Goal: Information Seeking & Learning: Check status

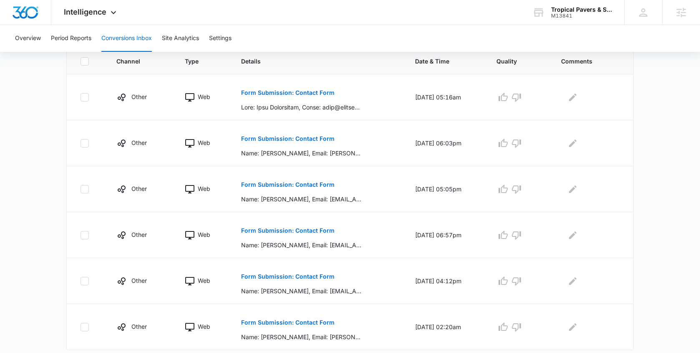
scroll to position [200, 0]
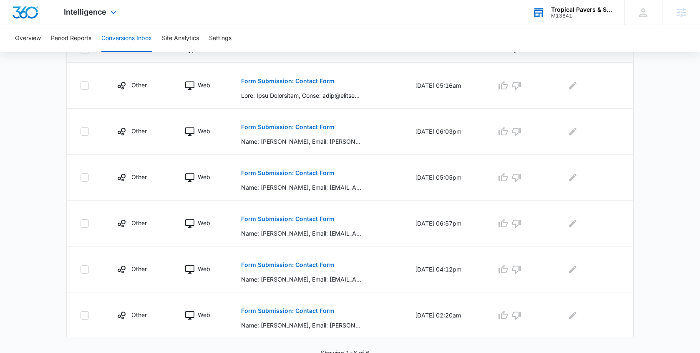
click at [558, 13] on div "M13841" at bounding box center [581, 16] width 61 height 6
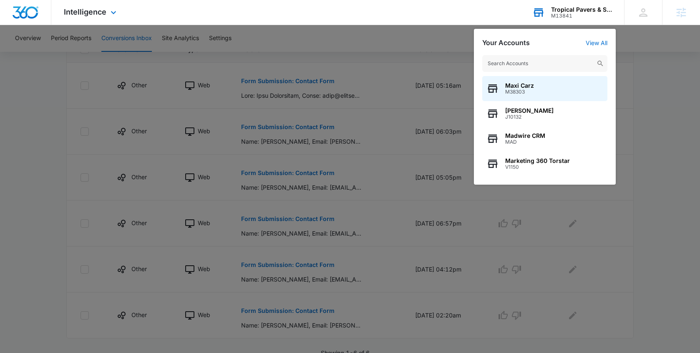
click at [512, 66] on input "text" at bounding box center [544, 63] width 125 height 17
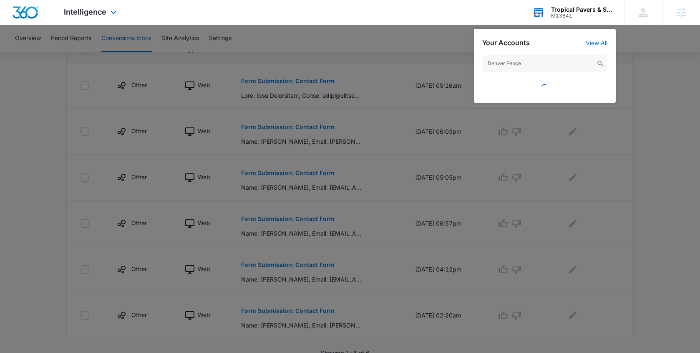
click at [524, 65] on input "Denver Fence" at bounding box center [544, 63] width 125 height 17
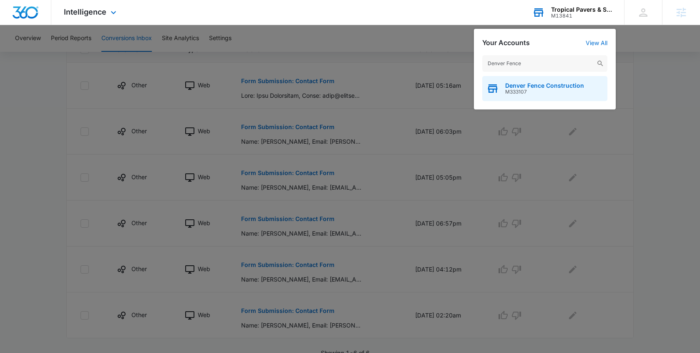
type input "Denver Fence"
click at [532, 89] on span "M333107" at bounding box center [544, 92] width 79 height 6
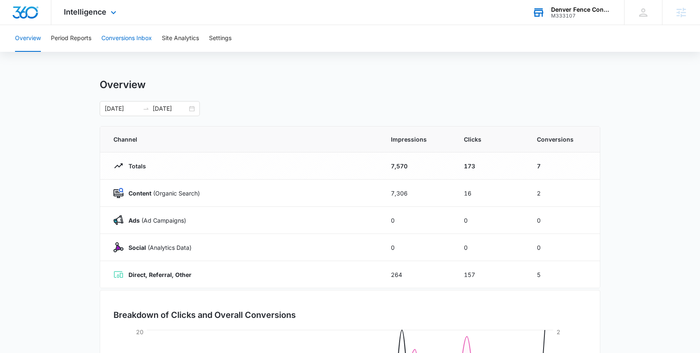
click at [141, 40] on button "Conversions Inbox" at bounding box center [126, 38] width 51 height 27
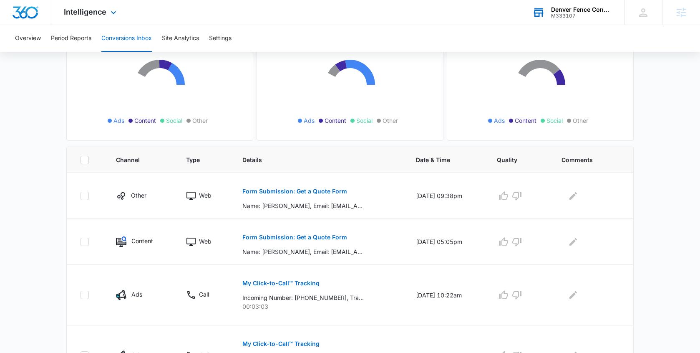
scroll to position [144, 0]
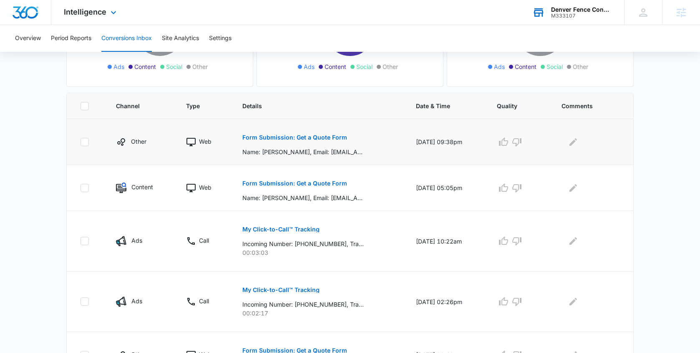
click at [298, 138] on p "Form Submission: Get a Quote Form" at bounding box center [294, 137] width 105 height 6
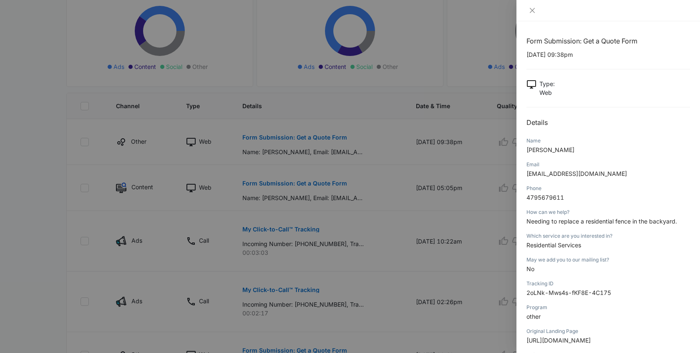
scroll to position [15, 0]
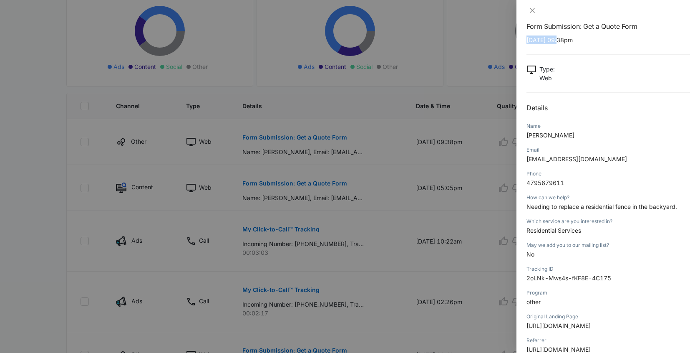
drag, startPoint x: 561, startPoint y: 41, endPoint x: 523, endPoint y: 41, distance: 37.6
click at [523, 41] on div "Form Submission: Get a Quote Form 10/06/2025 at 09:38pm Type : Web Details Name…" at bounding box center [609, 186] width 184 height 331
copy p "10/06/2025"
drag, startPoint x: 562, startPoint y: 135, endPoint x: 524, endPoint y: 133, distance: 38.5
click at [524, 133] on div "Form Submission: Get a Quote Form 10/06/2025 at 09:38pm Type : Web Details Name…" at bounding box center [609, 186] width 184 height 331
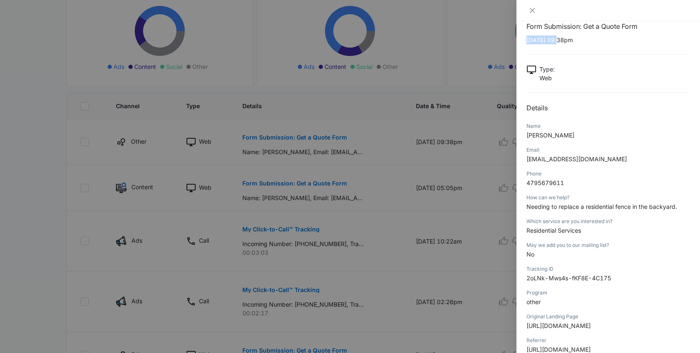
copy span "Allissa Balint"
drag, startPoint x: 590, startPoint y: 159, endPoint x: 526, endPoint y: 157, distance: 63.9
click at [525, 157] on div "Form Submission: Get a Quote Form 10/06/2025 at 09:38pm Type : Web Details Name…" at bounding box center [609, 186] width 184 height 331
copy span "simplyallissa@live.com"
drag, startPoint x: 563, startPoint y: 184, endPoint x: 527, endPoint y: 184, distance: 36.7
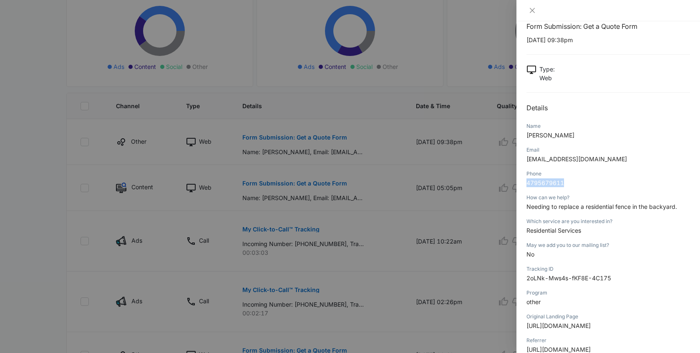
click at [527, 184] on span "4795679611" at bounding box center [546, 182] width 38 height 7
copy span "4795679611"
drag, startPoint x: 526, startPoint y: 206, endPoint x: 687, endPoint y: 208, distance: 161.1
click at [687, 208] on p "Needing to replace a residential fence in the backyard." at bounding box center [609, 206] width 164 height 9
copy span "Needing to replace a residential fence in the backyard."
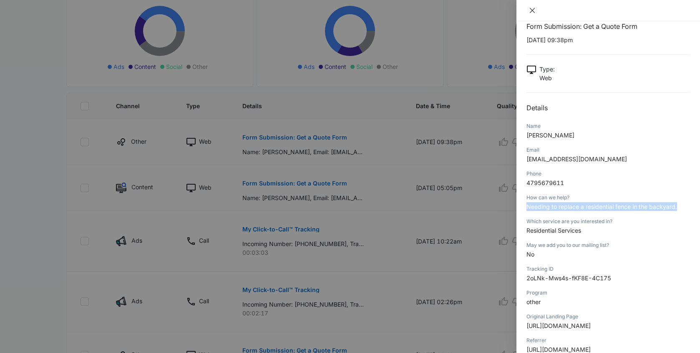
click at [536, 13] on button "Close" at bounding box center [533, 11] width 12 height 8
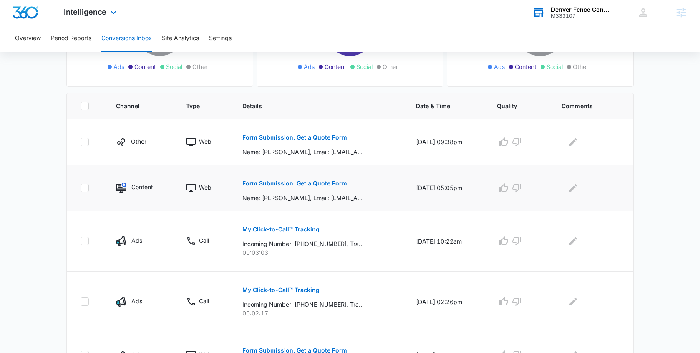
click at [271, 181] on p "Form Submission: Get a Quote Form" at bounding box center [294, 183] width 105 height 6
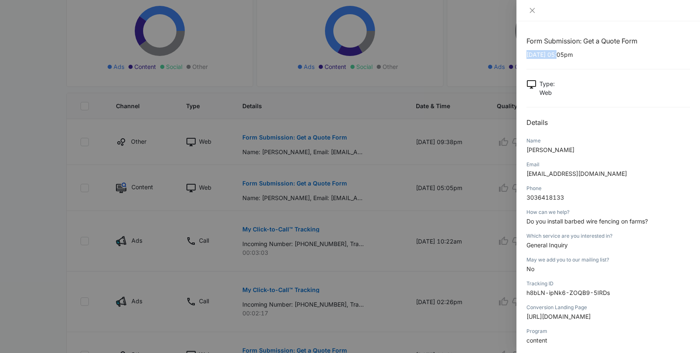
drag, startPoint x: 560, startPoint y: 53, endPoint x: 525, endPoint y: 53, distance: 35.1
click at [525, 53] on div "Form Submission: Get a Quote Form 10/06/2025 at 05:05pm Type : Web Details Name…" at bounding box center [609, 186] width 184 height 331
copy p "10/06/2025"
drag, startPoint x: 573, startPoint y: 150, endPoint x: 525, endPoint y: 152, distance: 48.0
click at [525, 152] on div "Form Submission: Get a Quote Form 10/06/2025 at 05:05pm Type : Web Details Name…" at bounding box center [609, 186] width 184 height 331
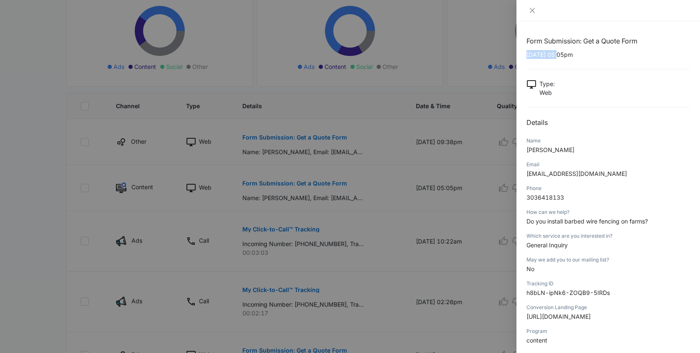
copy span "Deborah J Jacob"
drag, startPoint x: 591, startPoint y: 174, endPoint x: 528, endPoint y: 176, distance: 63.5
click at [528, 176] on p "comtndeb@yahoo.com" at bounding box center [609, 173] width 164 height 9
copy span "comtndeb@yahoo.com"
click at [565, 195] on p "3036418133" at bounding box center [609, 197] width 164 height 9
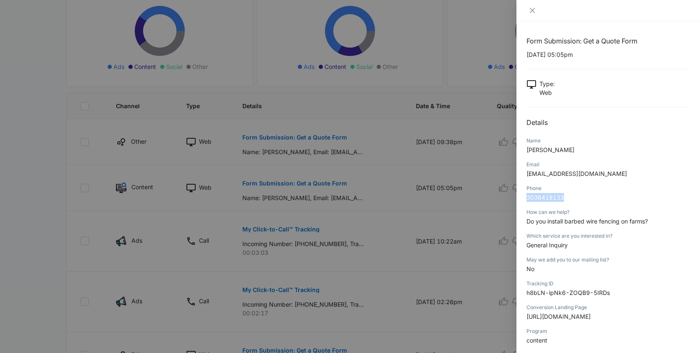
drag, startPoint x: 566, startPoint y: 197, endPoint x: 523, endPoint y: 197, distance: 42.6
click at [523, 197] on div "Form Submission: Get a Quote Form 10/06/2025 at 05:05pm Type : Web Details Name…" at bounding box center [609, 186] width 184 height 331
copy span "3036418133"
drag, startPoint x: 650, startPoint y: 222, endPoint x: 525, endPoint y: 222, distance: 125.2
click at [524, 222] on div "Form Submission: Get a Quote Form 10/06/2025 at 05:05pm Type : Web Details Name…" at bounding box center [609, 186] width 184 height 331
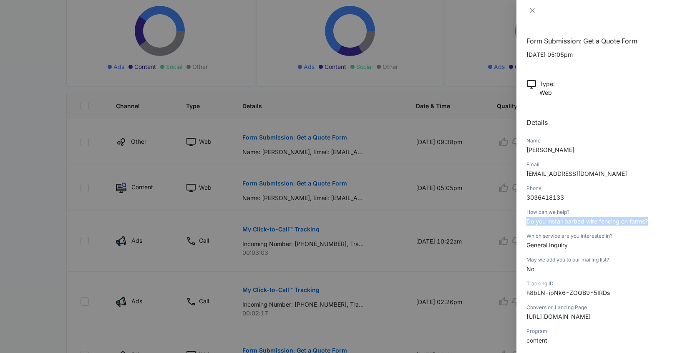
copy span "Do you install barbed wire fencing on farms?"
click at [535, 12] on icon "close" at bounding box center [532, 10] width 7 height 7
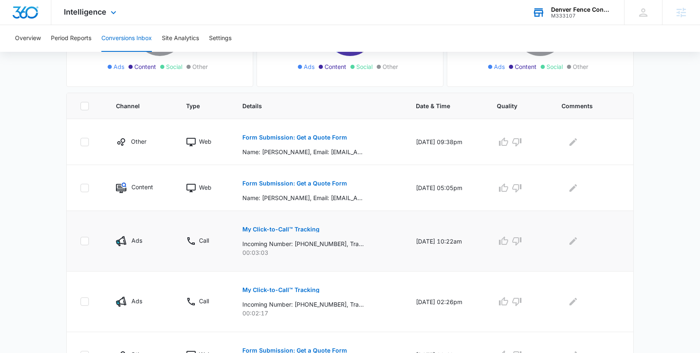
click at [299, 230] on p "My Click-to-Call™ Tracking" at bounding box center [280, 229] width 77 height 6
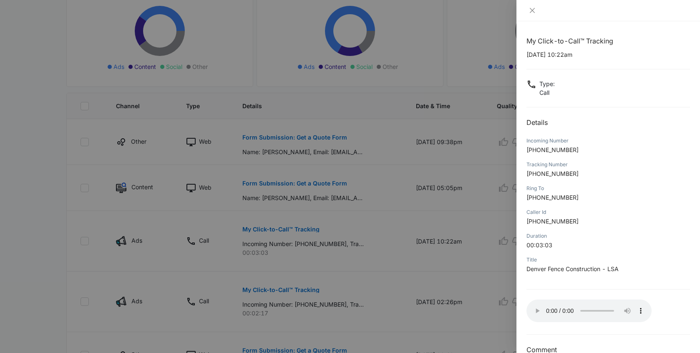
click at [288, 228] on div at bounding box center [350, 176] width 700 height 353
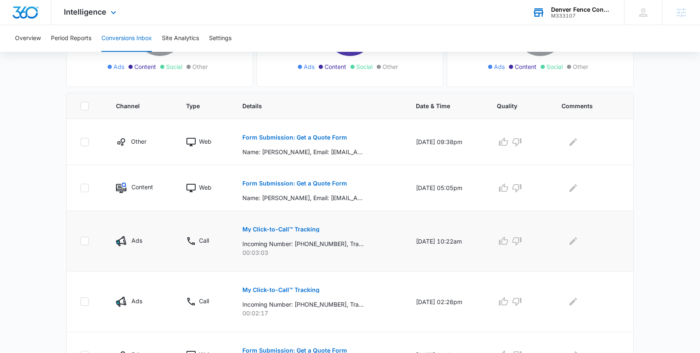
click at [271, 232] on p "My Click-to-Call™ Tracking" at bounding box center [280, 229] width 77 height 6
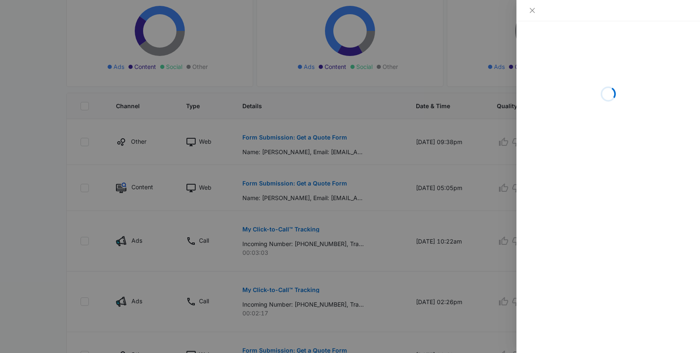
click at [576, 44] on div "Loading" at bounding box center [609, 93] width 164 height 125
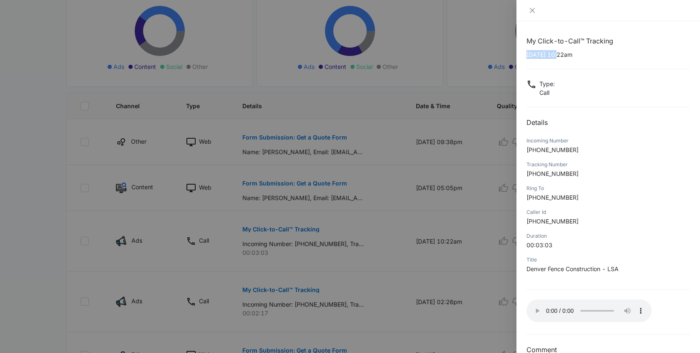
drag, startPoint x: 561, startPoint y: 54, endPoint x: 521, endPoint y: 55, distance: 39.7
click at [521, 55] on div "My Click-to-Call™ Tracking 10/06/2025 at 10:22am Type : Call Details Incoming N…" at bounding box center [609, 186] width 184 height 331
drag, startPoint x: 573, startPoint y: 150, endPoint x: 534, endPoint y: 151, distance: 38.8
click at [534, 151] on p "+16168240130" at bounding box center [609, 149] width 164 height 9
click at [570, 146] on span "+16168240130" at bounding box center [553, 149] width 52 height 7
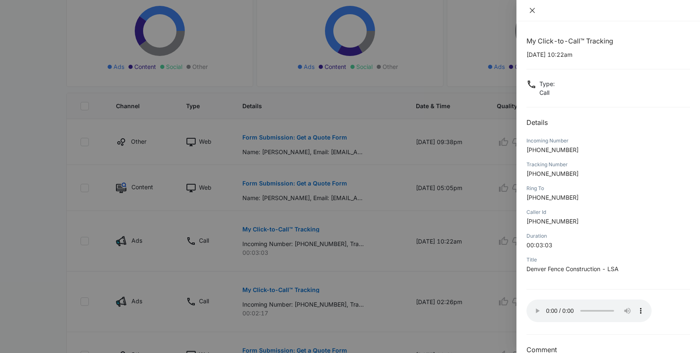
click at [537, 13] on button "Close" at bounding box center [533, 11] width 12 height 8
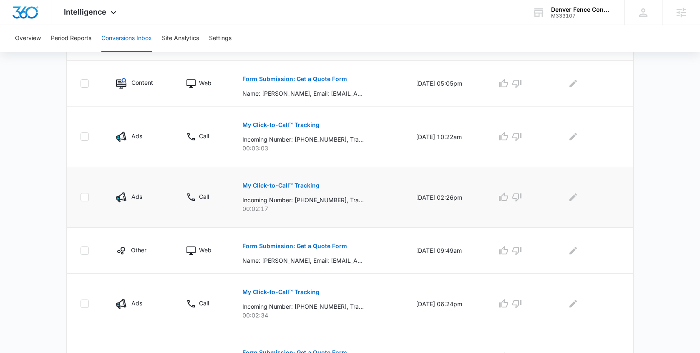
scroll to position [250, 0]
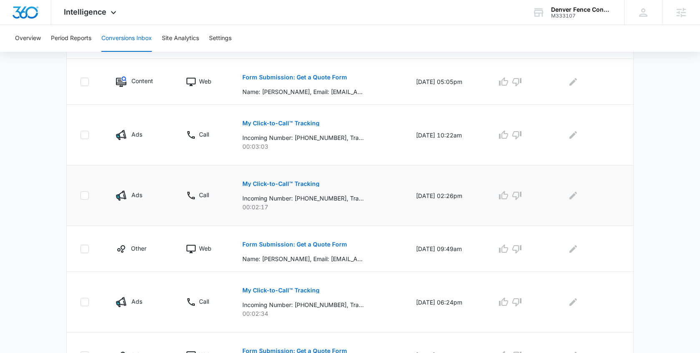
click at [279, 188] on button "My Click-to-Call™ Tracking" at bounding box center [280, 184] width 77 height 20
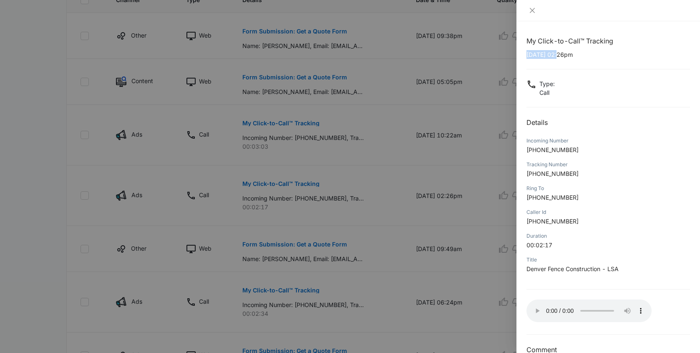
drag, startPoint x: 561, startPoint y: 54, endPoint x: 522, endPoint y: 55, distance: 38.4
click at [522, 55] on div "My Click-to-Call™ Tracking 09/30/2025 at 02:26pm Type : Call Details Incoming N…" at bounding box center [609, 186] width 184 height 331
drag, startPoint x: 572, startPoint y: 147, endPoint x: 534, endPoint y: 148, distance: 37.6
click at [534, 148] on span "+19547745302" at bounding box center [553, 149] width 52 height 7
click at [534, 12] on icon "close" at bounding box center [532, 10] width 7 height 7
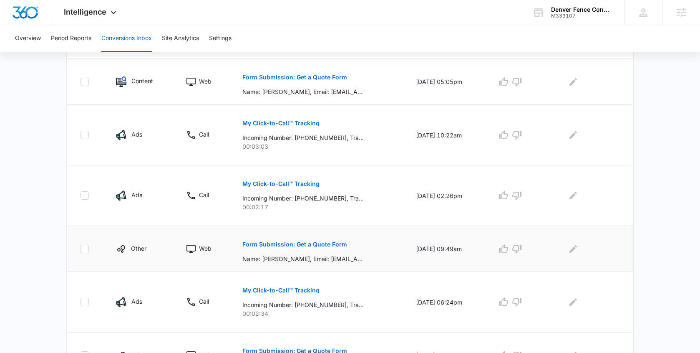
click at [299, 245] on p "Form Submission: Get a Quote Form" at bounding box center [294, 244] width 105 height 6
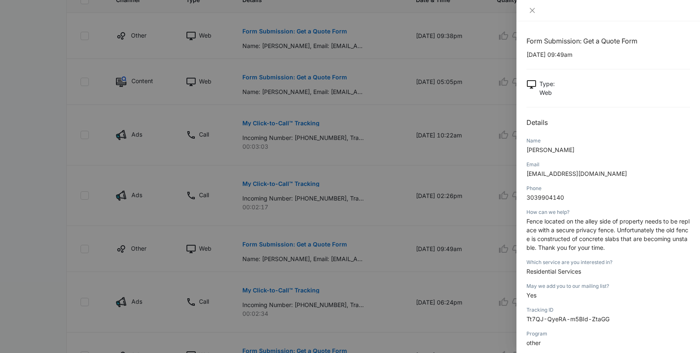
click at [548, 137] on div "Name" at bounding box center [609, 141] width 164 height 8
drag, startPoint x: 560, startPoint y: 54, endPoint x: 529, endPoint y: 55, distance: 31.3
click at [529, 55] on p "09/29/2025 at 09:49am" at bounding box center [609, 54] width 164 height 9
click at [564, 56] on p "09/29/2025 at 09:49am" at bounding box center [609, 54] width 164 height 9
drag, startPoint x: 561, startPoint y: 55, endPoint x: 517, endPoint y: 55, distance: 44.2
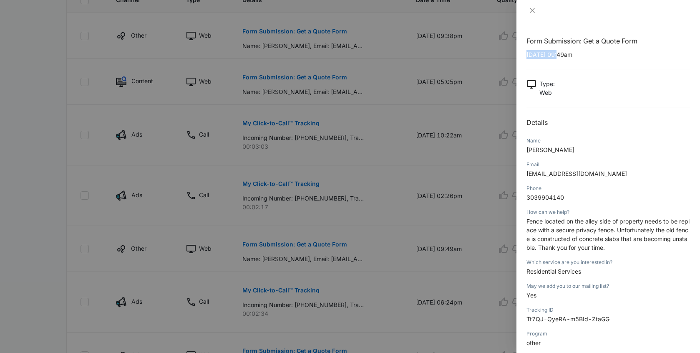
click at [517, 55] on div "Form Submission: Get a Quote Form 09/29/2025 at 09:49am Type : Web Details Name…" at bounding box center [609, 186] width 184 height 331
drag, startPoint x: 558, startPoint y: 149, endPoint x: 526, endPoint y: 150, distance: 31.7
click at [526, 150] on div "Form Submission: Get a Quote Form 09/29/2025 at 09:49am Type : Web Details Name…" at bounding box center [609, 186] width 184 height 331
drag, startPoint x: 595, startPoint y: 176, endPoint x: 525, endPoint y: 177, distance: 69.7
click at [525, 177] on div "Form Submission: Get a Quote Form 09/29/2025 at 09:49am Type : Web Details Name…" at bounding box center [609, 186] width 184 height 331
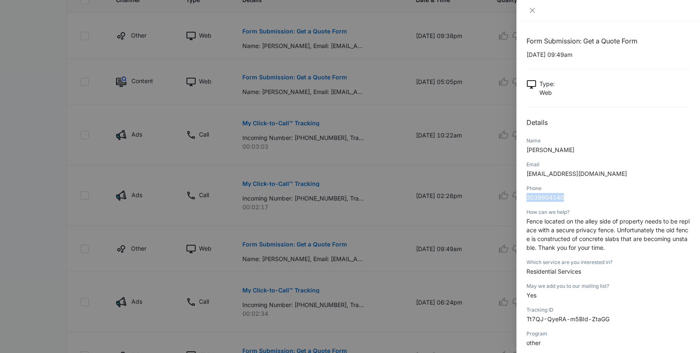
drag, startPoint x: 567, startPoint y: 196, endPoint x: 523, endPoint y: 194, distance: 43.4
click at [523, 194] on div "Form Submission: Get a Quote Form 09/29/2025 at 09:49am Type : Web Details Name…" at bounding box center [609, 186] width 184 height 331
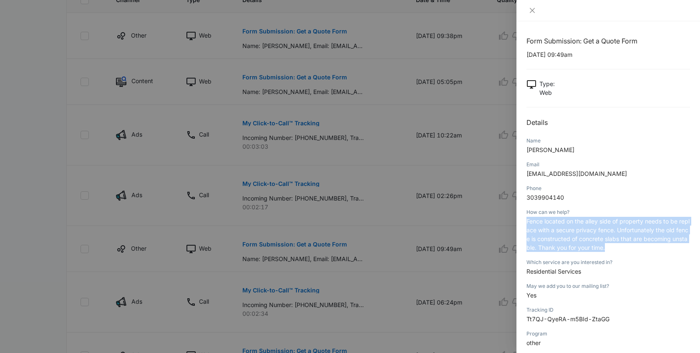
drag, startPoint x: 525, startPoint y: 222, endPoint x: 619, endPoint y: 246, distance: 96.8
click at [619, 246] on div "Form Submission: Get a Quote Form 09/29/2025 at 09:49am Type : Web Details Name…" at bounding box center [609, 186] width 184 height 331
click at [530, 10] on icon "close" at bounding box center [532, 10] width 7 height 7
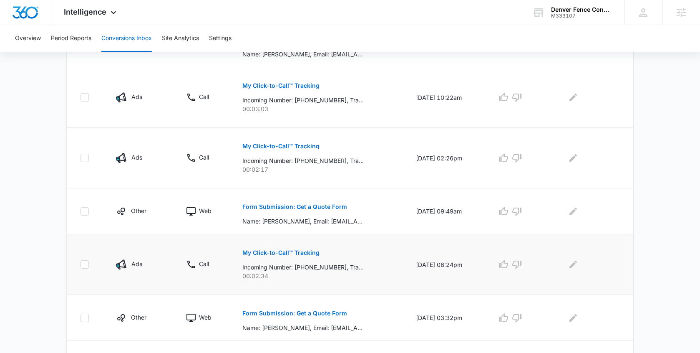
scroll to position [323, 0]
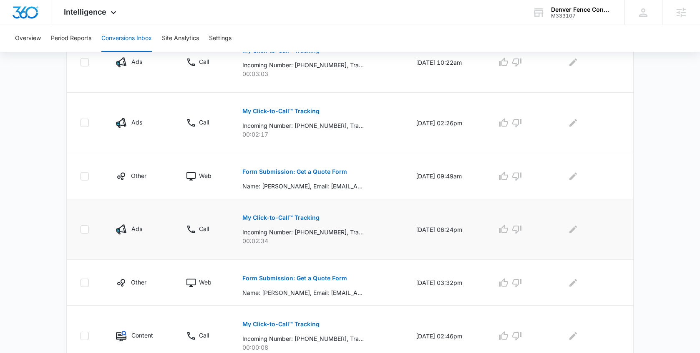
click at [289, 222] on button "My Click-to-Call™ Tracking" at bounding box center [280, 217] width 77 height 20
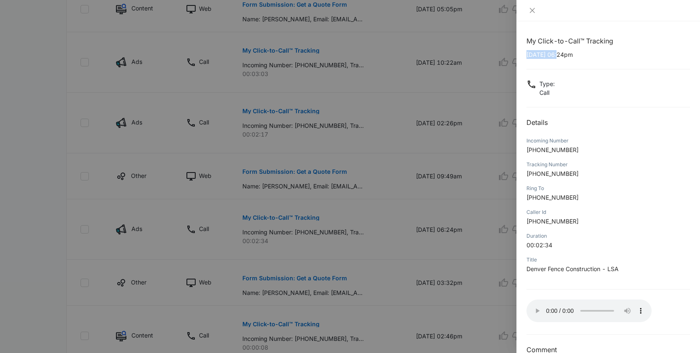
drag, startPoint x: 561, startPoint y: 55, endPoint x: 520, endPoint y: 53, distance: 40.5
click at [520, 53] on div "My Click-to-Call™ Tracking 09/25/2025 at 06:24pm Type : Call Details Incoming N…" at bounding box center [609, 186] width 184 height 331
drag, startPoint x: 573, startPoint y: 149, endPoint x: 537, endPoint y: 152, distance: 36.0
click at [537, 152] on p "+13038186066" at bounding box center [609, 149] width 164 height 9
click at [533, 13] on icon "close" at bounding box center [532, 10] width 7 height 7
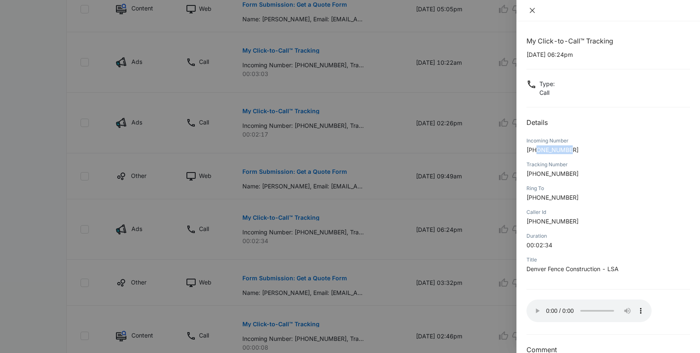
click at [533, 13] on div "My Click-to-Call™ Tracking 09/25/2025 at 06:24pm Type : Call Details Incoming N…" at bounding box center [350, 176] width 700 height 353
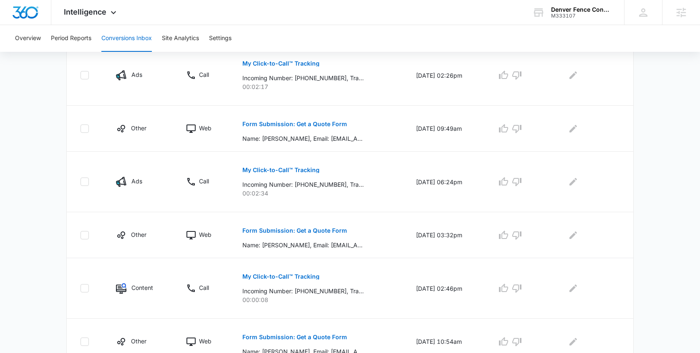
scroll to position [468, 0]
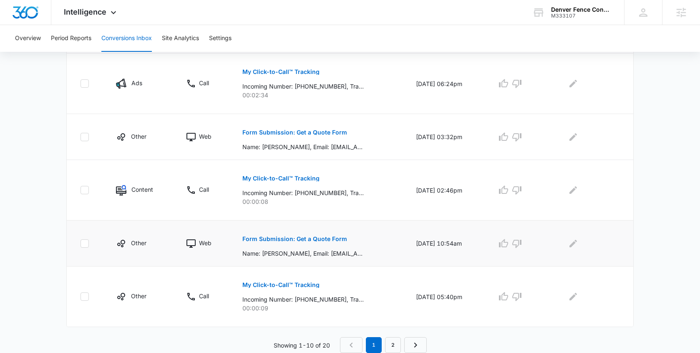
click at [294, 239] on p "Form Submission: Get a Quote Form" at bounding box center [294, 239] width 105 height 6
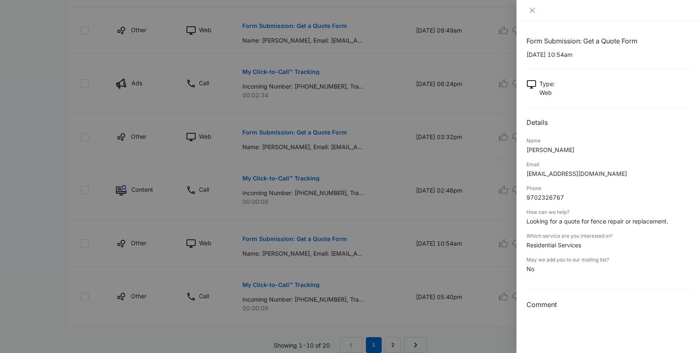
click at [570, 46] on div "Form Submission: Get a Quote Form 09/18/2025 at 10:54am Type : Web Details Name…" at bounding box center [609, 173] width 164 height 274
drag, startPoint x: 561, startPoint y: 55, endPoint x: 524, endPoint y: 55, distance: 37.1
click at [524, 55] on div "Form Submission: Get a Quote Form 09/18/2025 at 10:54am Type : Web Details Name…" at bounding box center [609, 186] width 184 height 331
drag, startPoint x: 556, startPoint y: 152, endPoint x: 525, endPoint y: 152, distance: 30.1
click at [525, 152] on div "Form Submission: Get a Quote Form 09/18/2025 at 10:54am Type : Web Details Name…" at bounding box center [609, 186] width 184 height 331
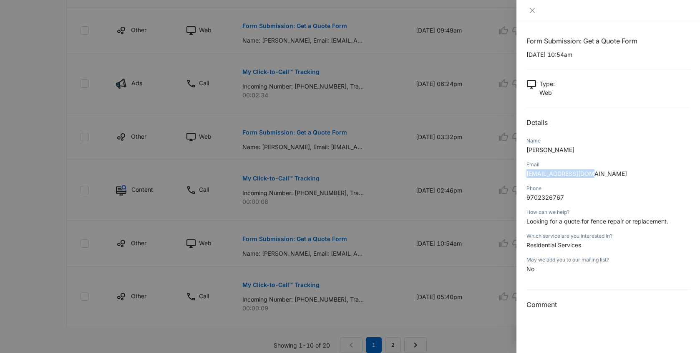
drag, startPoint x: 594, startPoint y: 173, endPoint x: 525, endPoint y: 176, distance: 68.9
click at [525, 176] on div "Form Submission: Get a Quote Form 09/18/2025 at 10:54am Type : Web Details Name…" at bounding box center [609, 186] width 184 height 331
drag, startPoint x: 565, startPoint y: 197, endPoint x: 525, endPoint y: 197, distance: 39.7
click at [525, 197] on div "Form Submission: Get a Quote Form 09/18/2025 at 10:54am Type : Web Details Name…" at bounding box center [609, 186] width 184 height 331
drag, startPoint x: 526, startPoint y: 221, endPoint x: 683, endPoint y: 222, distance: 157.4
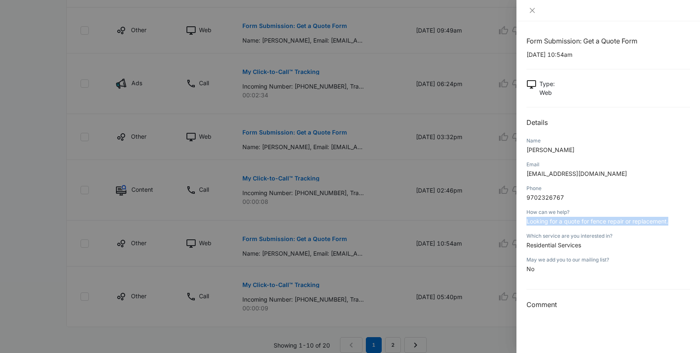
click at [683, 222] on div "Form Submission: Get a Quote Form 09/18/2025 at 10:54am Type : Web Details Name…" at bounding box center [609, 186] width 184 height 331
click at [532, 10] on icon "close" at bounding box center [532, 10] width 5 height 5
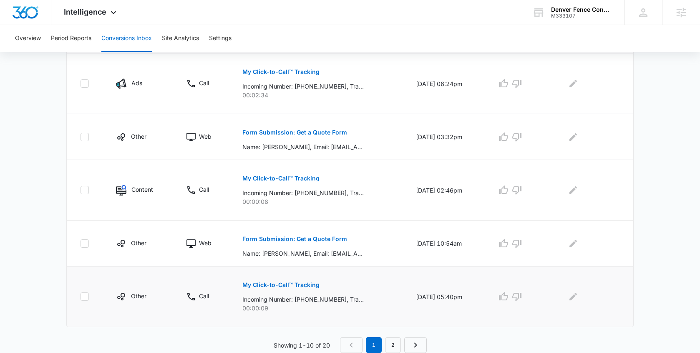
click at [294, 291] on button "My Click-to-Call™ Tracking" at bounding box center [280, 285] width 77 height 20
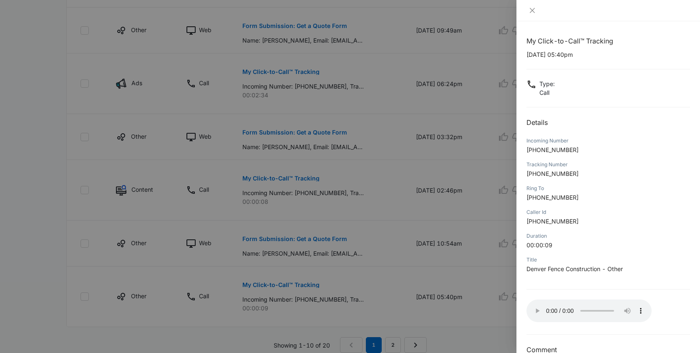
click at [532, 15] on div at bounding box center [609, 10] width 184 height 21
click at [531, 10] on icon "close" at bounding box center [532, 10] width 7 height 7
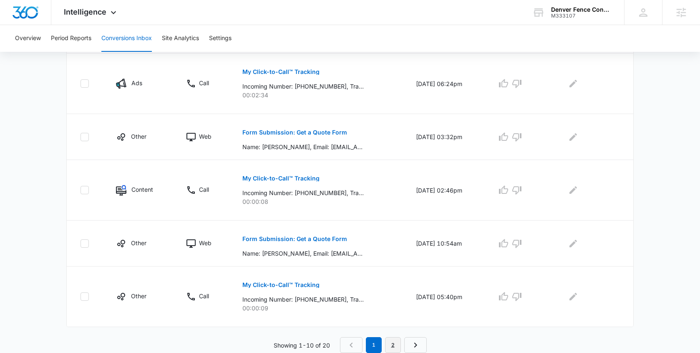
click at [391, 338] on link "2" at bounding box center [393, 345] width 16 height 16
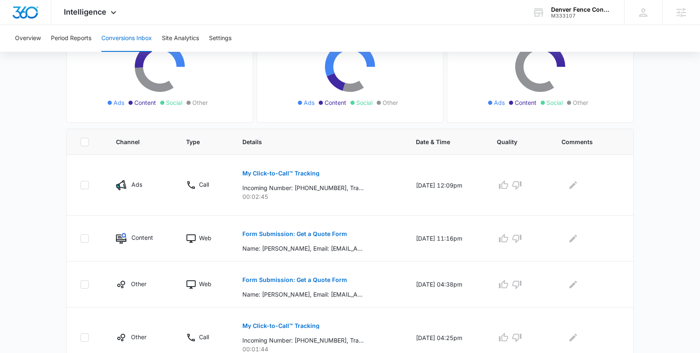
scroll to position [122, 0]
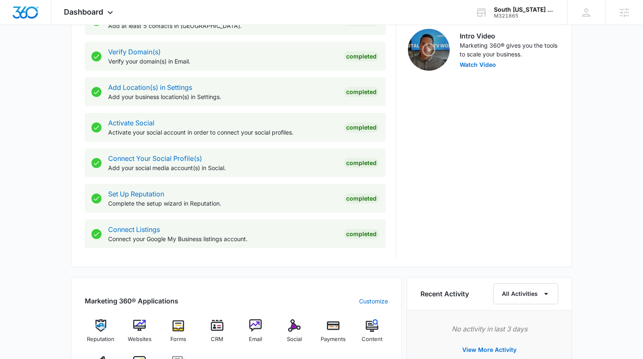
scroll to position [318, 0]
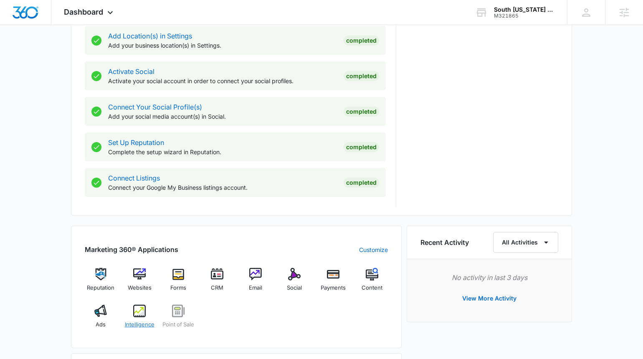
click at [145, 308] on img at bounding box center [139, 310] width 13 height 13
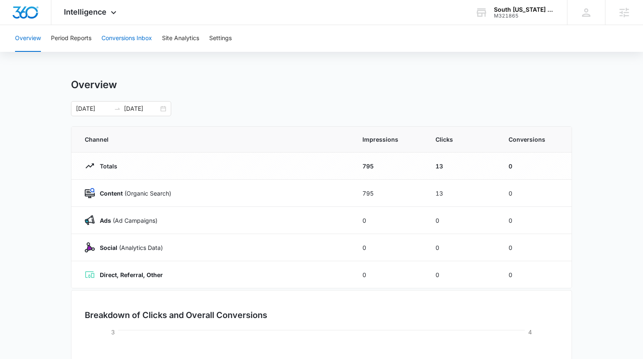
click at [144, 31] on button "Conversions Inbox" at bounding box center [126, 38] width 51 height 27
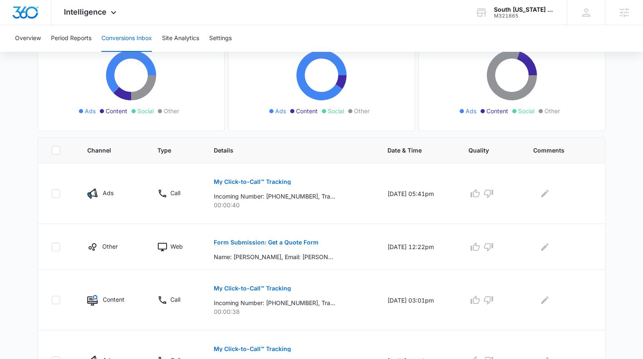
scroll to position [108, 0]
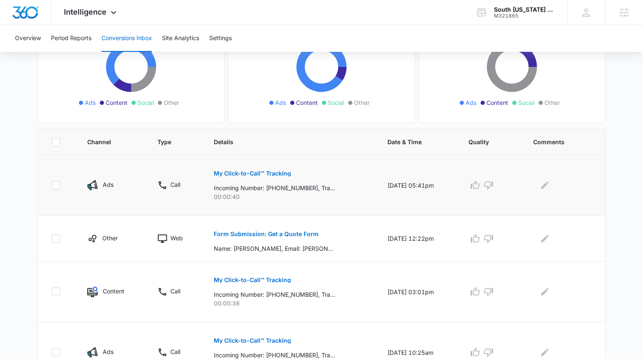
click at [266, 172] on p "My Click-to-Call™ Tracking" at bounding box center [252, 173] width 77 height 6
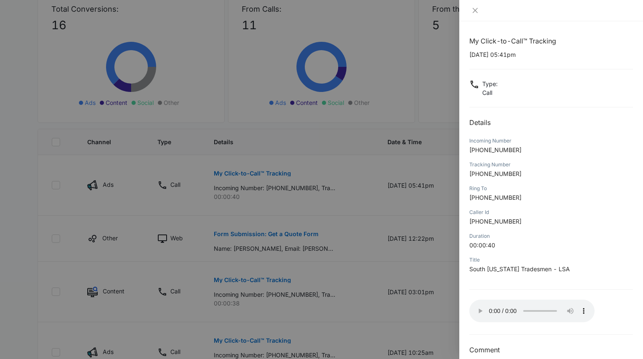
click at [513, 58] on p "10/03/2025 at 05:41pm" at bounding box center [551, 54] width 164 height 9
click at [477, 12] on icon "close" at bounding box center [475, 10] width 7 height 7
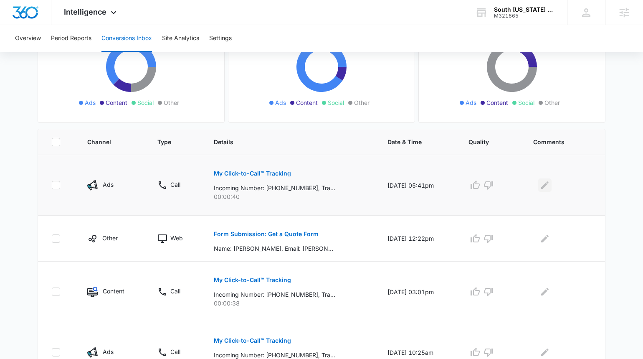
click at [547, 187] on icon "Edit Comments" at bounding box center [545, 185] width 8 height 8
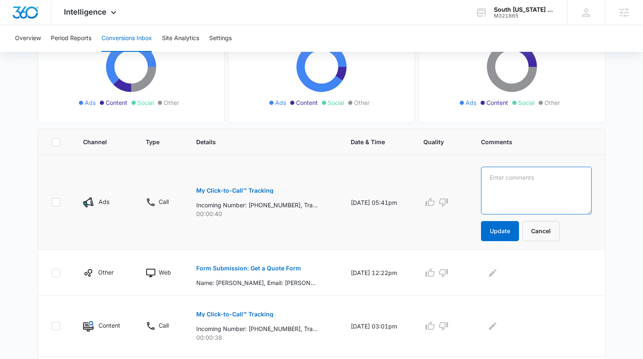
click at [544, 187] on textarea at bounding box center [536, 191] width 111 height 48
type textarea "Lori Iburg"
click at [519, 236] on button "Update" at bounding box center [500, 231] width 38 height 20
click at [271, 265] on p "Form Submission: Get a Quote Form" at bounding box center [248, 268] width 105 height 6
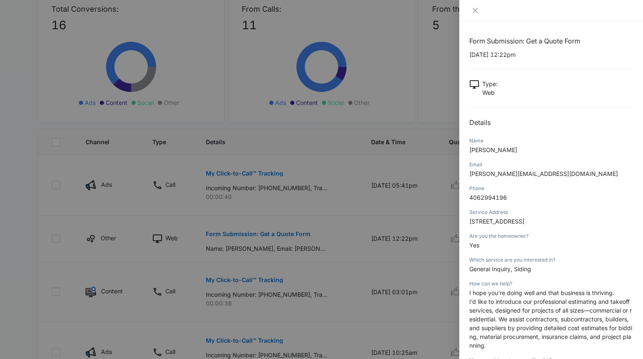
click at [469, 15] on div at bounding box center [551, 10] width 184 height 21
click at [476, 10] on icon "close" at bounding box center [474, 10] width 5 height 5
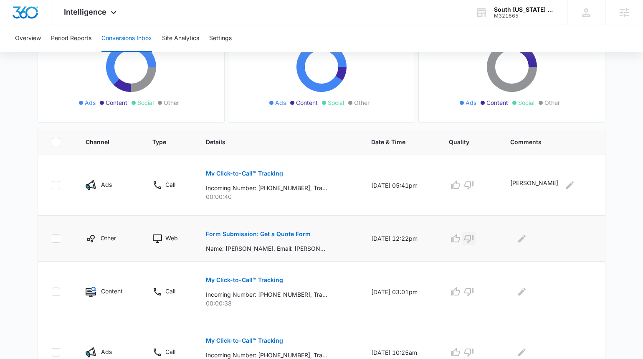
click at [474, 236] on icon "button" at bounding box center [469, 238] width 10 height 10
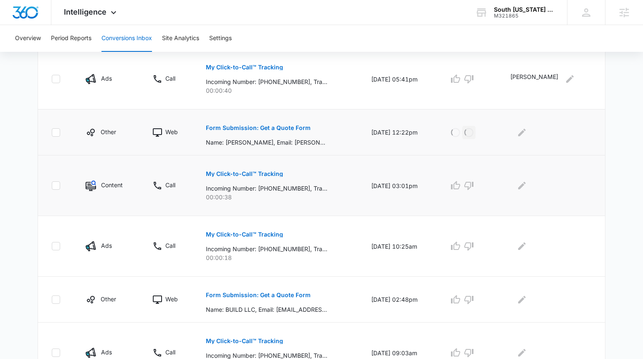
scroll to position [217, 0]
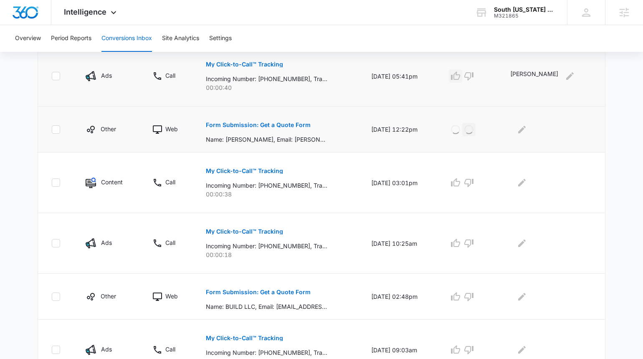
click at [460, 79] on icon "button" at bounding box center [455, 75] width 9 height 8
click at [260, 171] on p "My Click-to-Call™ Tracking" at bounding box center [244, 171] width 77 height 6
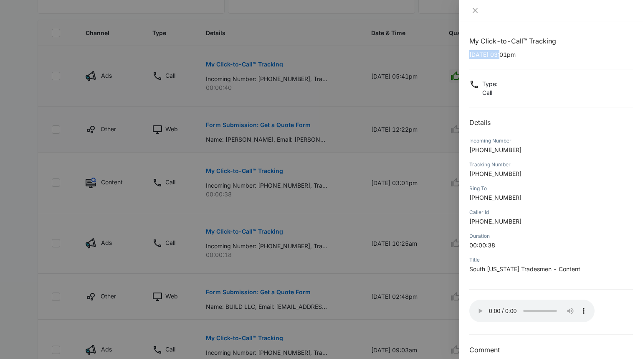
drag, startPoint x: 503, startPoint y: 55, endPoint x: 469, endPoint y: 54, distance: 34.2
click at [469, 54] on p "10/02/2025 at 03:01pm" at bounding box center [551, 54] width 164 height 9
copy p "10/02/2025"
click at [478, 10] on icon "close" at bounding box center [475, 10] width 7 height 7
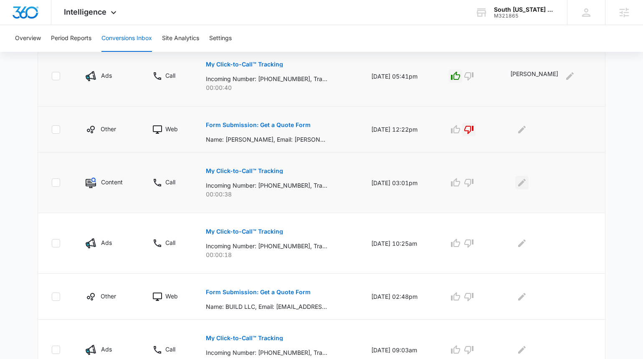
click at [527, 179] on icon "Edit Comments" at bounding box center [522, 182] width 10 height 10
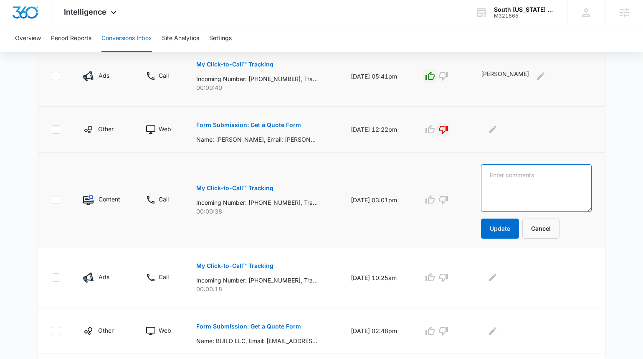
click at [529, 179] on textarea at bounding box center [536, 188] width 111 height 48
type textarea "Verification of Employment for past employee"
click at [506, 230] on button "Update" at bounding box center [500, 228] width 38 height 20
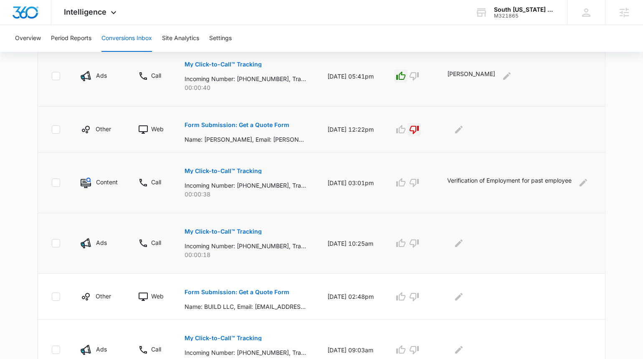
click at [212, 236] on button "My Click-to-Call™ Tracking" at bounding box center [222, 231] width 77 height 20
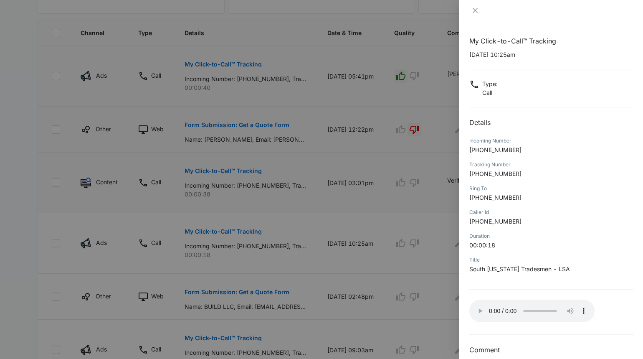
click at [472, 6] on div at bounding box center [551, 10] width 184 height 21
click at [475, 14] on div at bounding box center [551, 10] width 184 height 21
click at [475, 9] on icon "close" at bounding box center [475, 10] width 7 height 7
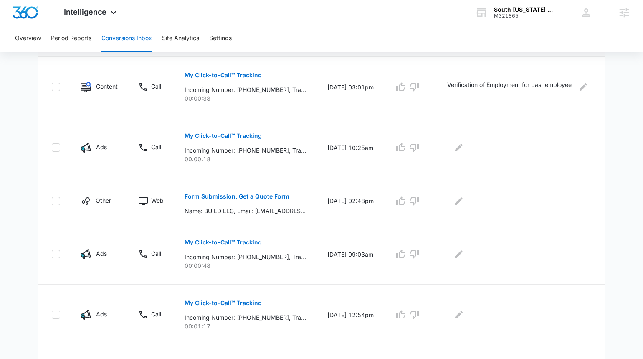
scroll to position [314, 0]
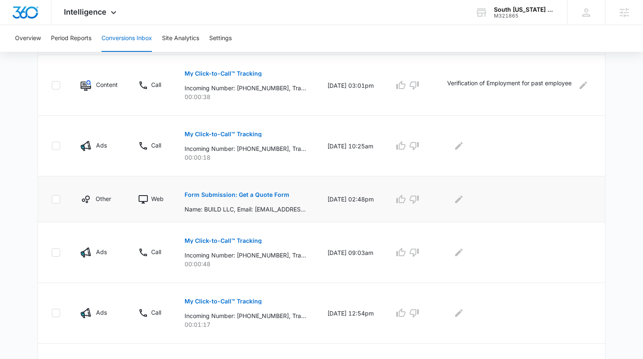
click at [260, 193] on p "Form Submission: Get a Quote Form" at bounding box center [236, 195] width 105 height 6
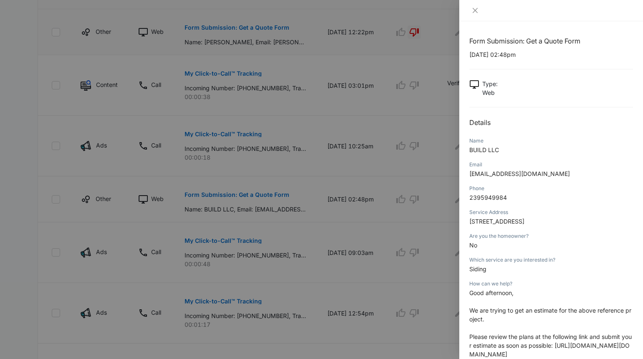
click at [499, 49] on div "Form Submission: Get a Quote Form 09/24/2025 at 02:48pm Type : Web Details Name…" at bounding box center [551, 314] width 164 height 557
drag, startPoint x: 503, startPoint y: 54, endPoint x: 467, endPoint y: 55, distance: 35.9
click at [466, 55] on div "Form Submission: Get a Quote Form 09/24/2025 at 02:48pm Type : Web Details Name…" at bounding box center [551, 189] width 184 height 337
copy p "09/24/2025"
drag, startPoint x: 498, startPoint y: 149, endPoint x: 468, endPoint y: 149, distance: 30.1
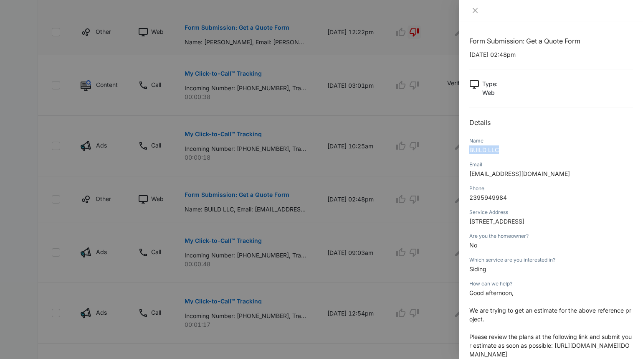
click at [468, 149] on div "Form Submission: Get a Quote Form 09/24/2025 at 02:48pm Type : Web Details Name…" at bounding box center [551, 189] width 184 height 337
copy span "BUILD LLC"
drag, startPoint x: 535, startPoint y: 176, endPoint x: 469, endPoint y: 177, distance: 66.4
click at [469, 177] on p "buildbid@build-gh.com" at bounding box center [551, 173] width 164 height 9
copy span "buildbid@build-gh.com"
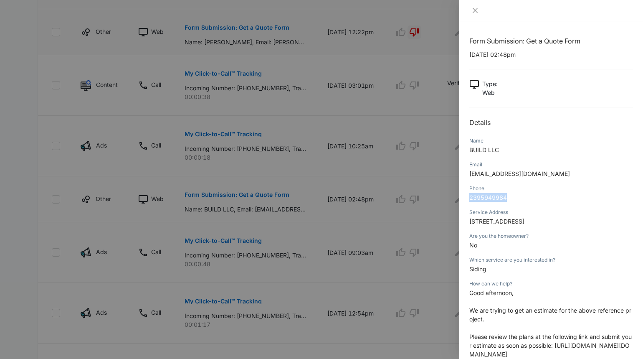
drag, startPoint x: 509, startPoint y: 198, endPoint x: 465, endPoint y: 199, distance: 43.8
click at [465, 199] on div "Form Submission: Get a Quote Form 09/24/2025 at 02:48pm Type : Web Details Name…" at bounding box center [551, 189] width 184 height 337
copy span "2395949984"
drag, startPoint x: 469, startPoint y: 221, endPoint x: 556, endPoint y: 223, distance: 86.8
click at [524, 223] on span "950 1st Ave N, 200, Naples, FL, 34102, United States" at bounding box center [496, 220] width 55 height 7
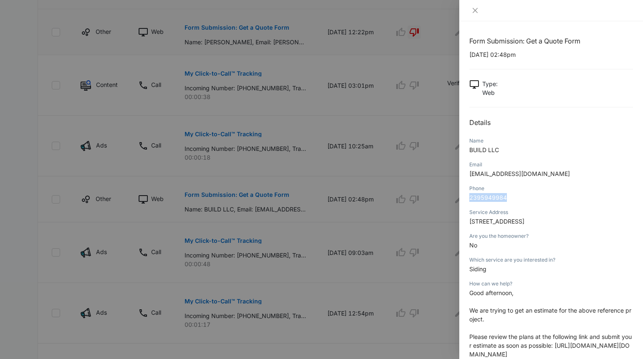
copy span "950 1st Ave N, 200, Naples, FL"
click at [479, 293] on span "Good afternoon," at bounding box center [491, 292] width 44 height 7
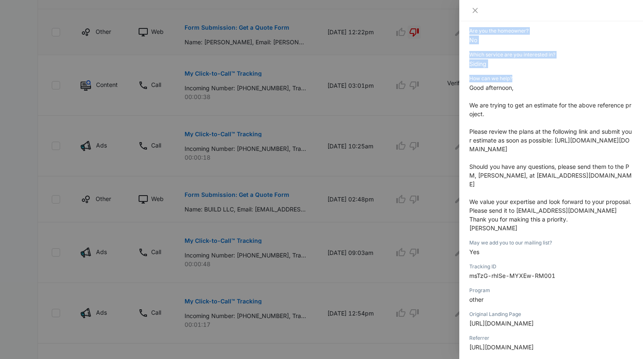
scroll to position [250, 0]
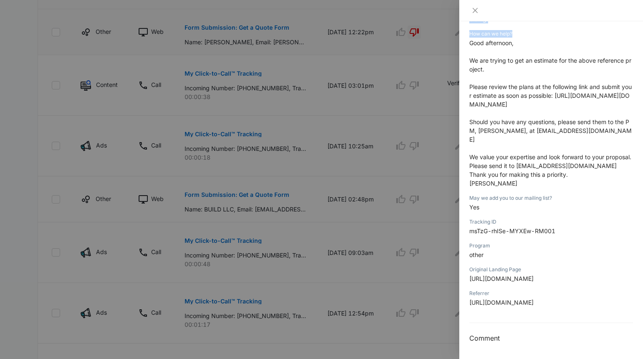
drag, startPoint x: 470, startPoint y: 293, endPoint x: 537, endPoint y: 181, distance: 130.8
click at [537, 181] on p "Good afternoon, We are trying to get an estimate for the above reference projec…" at bounding box center [551, 112] width 164 height 149
copy p "Good afternoon, We are trying to get an estimate for the above reference projec…"
click at [474, 9] on icon "close" at bounding box center [475, 10] width 7 height 7
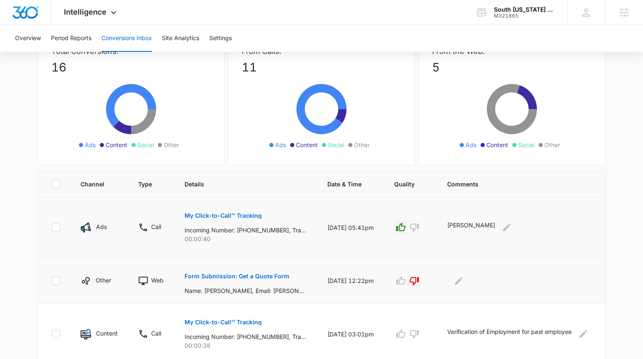
scroll to position [21, 0]
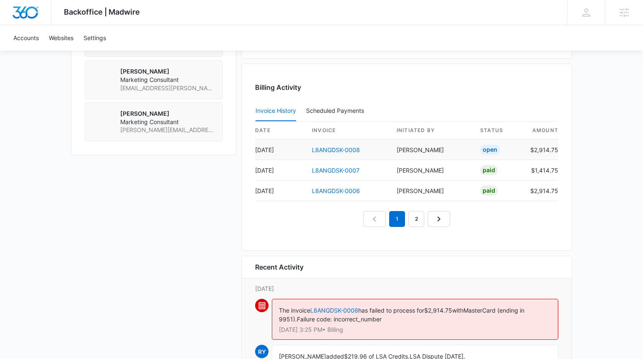
scroll to position [745, 0]
click at [348, 148] on link "L8ANGDSK-0008" at bounding box center [336, 149] width 48 height 7
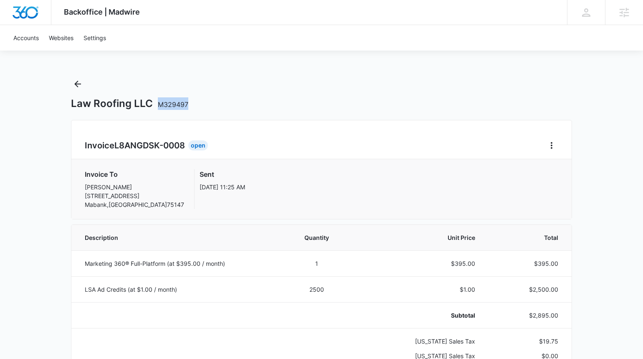
drag, startPoint x: 188, startPoint y: 104, endPoint x: 157, endPoint y: 104, distance: 30.5
click at [157, 104] on div "Law Roofing LLC M329497" at bounding box center [321, 103] width 501 height 13
copy span "M329497"
drag, startPoint x: 71, startPoint y: 104, endPoint x: 150, endPoint y: 104, distance: 78.5
click at [150, 104] on h1 "Law Roofing LLC M329497" at bounding box center [129, 103] width 117 height 13
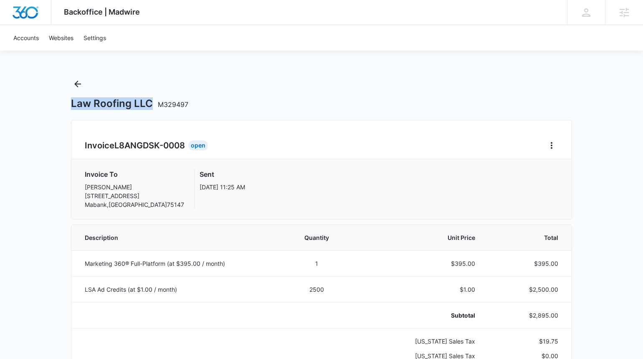
copy h1 "Law Roofing LLC"
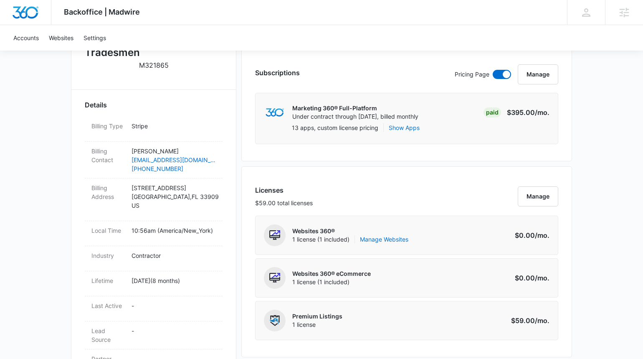
scroll to position [183, 0]
